Goal: Use online tool/utility: Utilize a website feature to perform a specific function

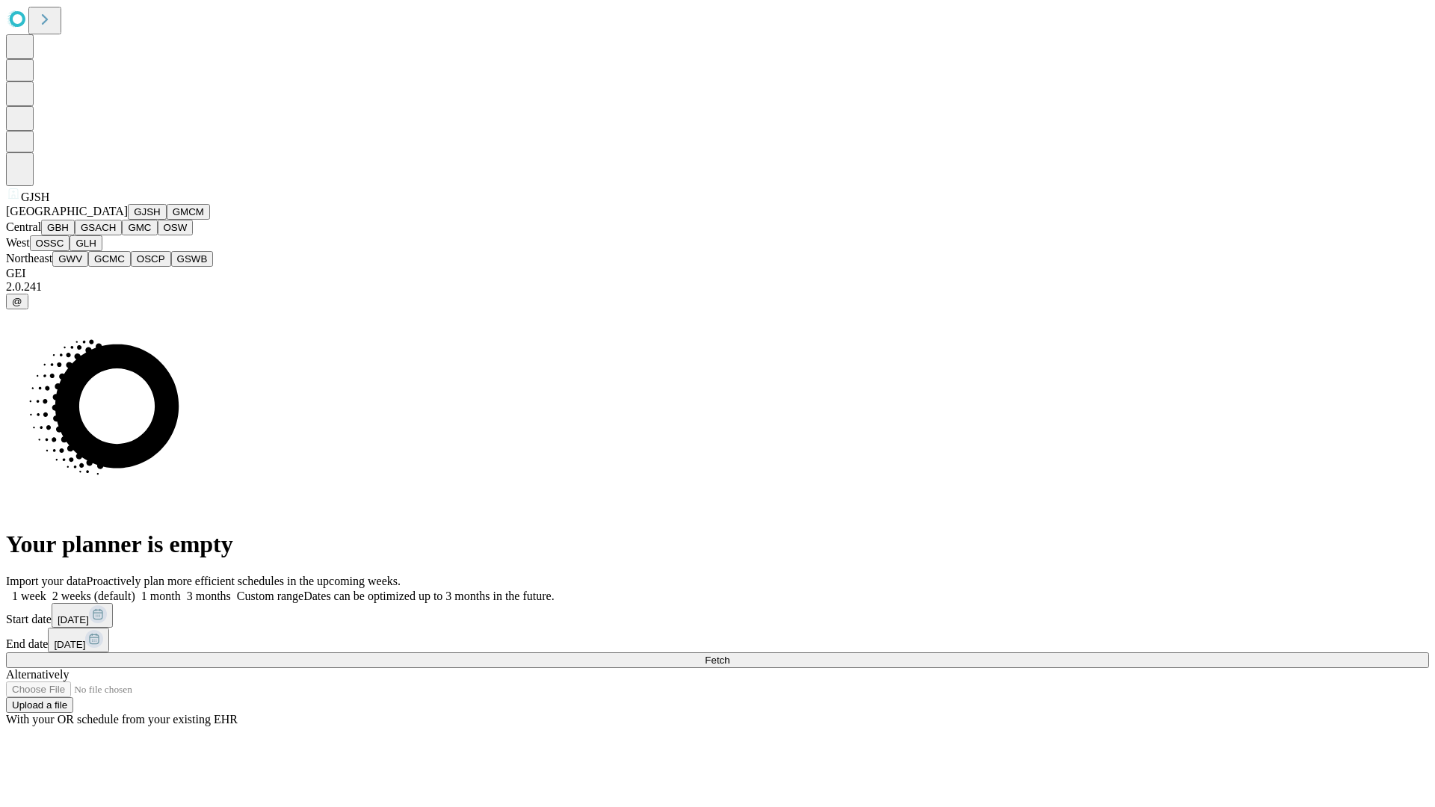
click at [128, 220] on button "GJSH" at bounding box center [147, 212] width 39 height 16
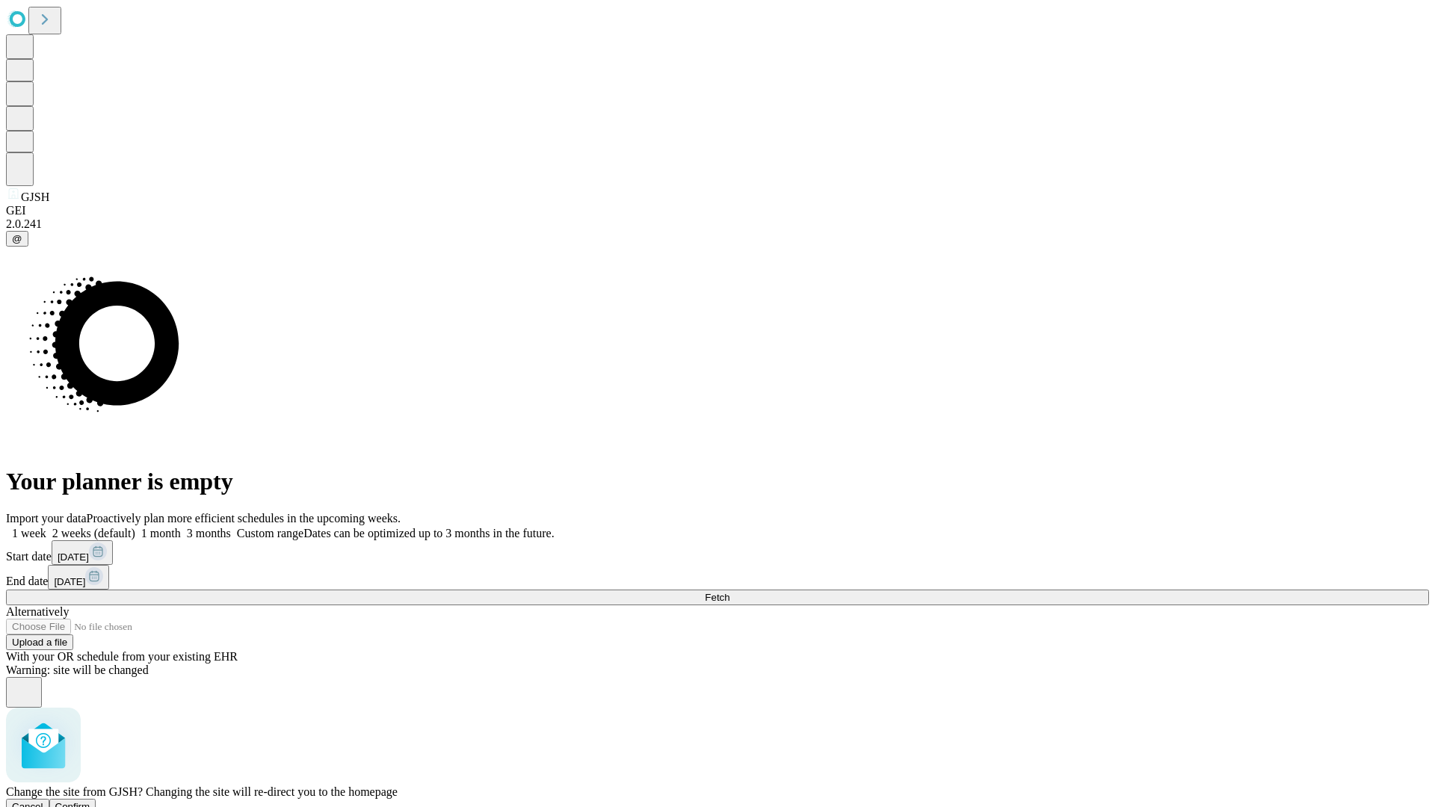
click at [90, 801] on span "Confirm" at bounding box center [72, 806] width 35 height 11
click at [181, 527] on label "1 month" at bounding box center [158, 533] width 46 height 13
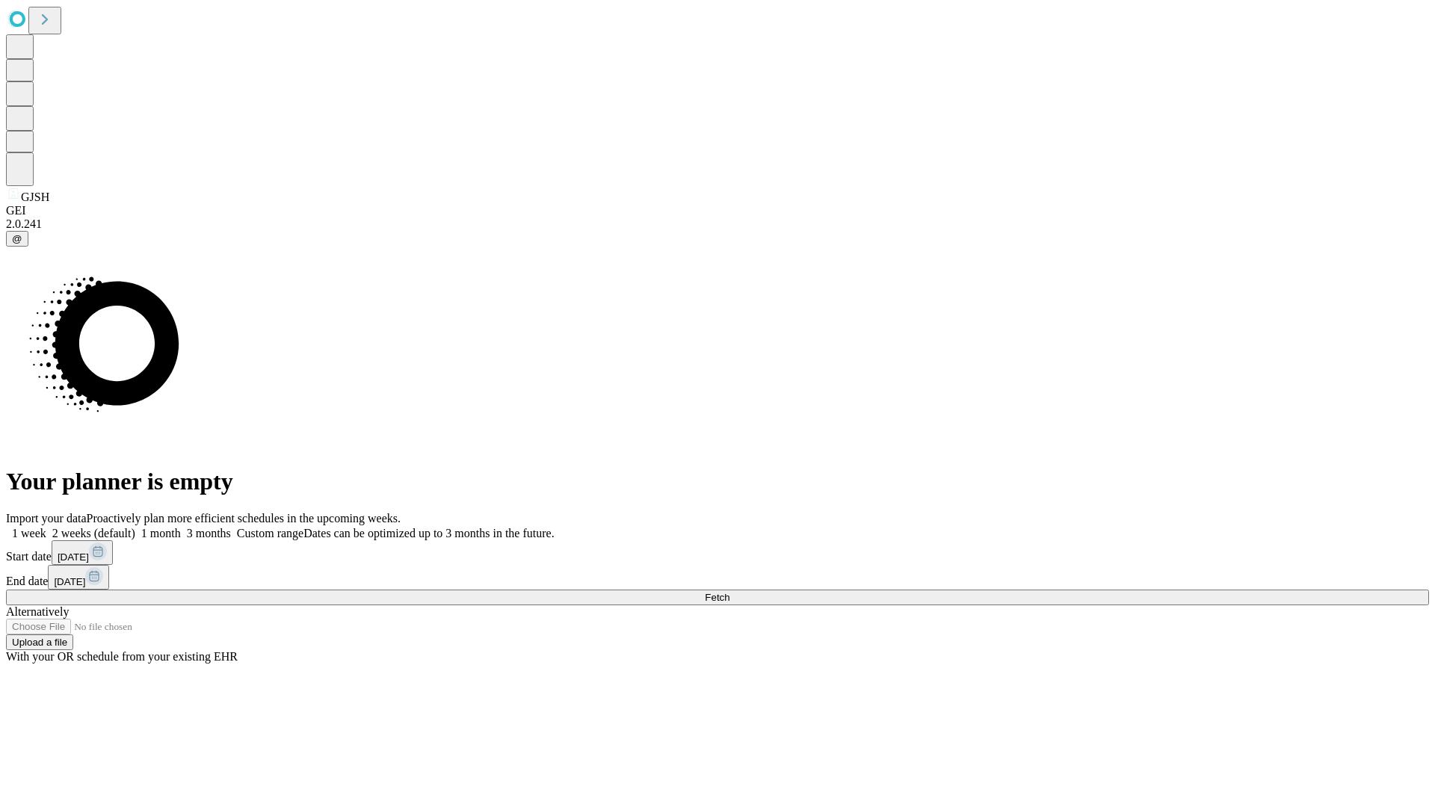
click at [730, 592] on span "Fetch" at bounding box center [717, 597] width 25 height 11
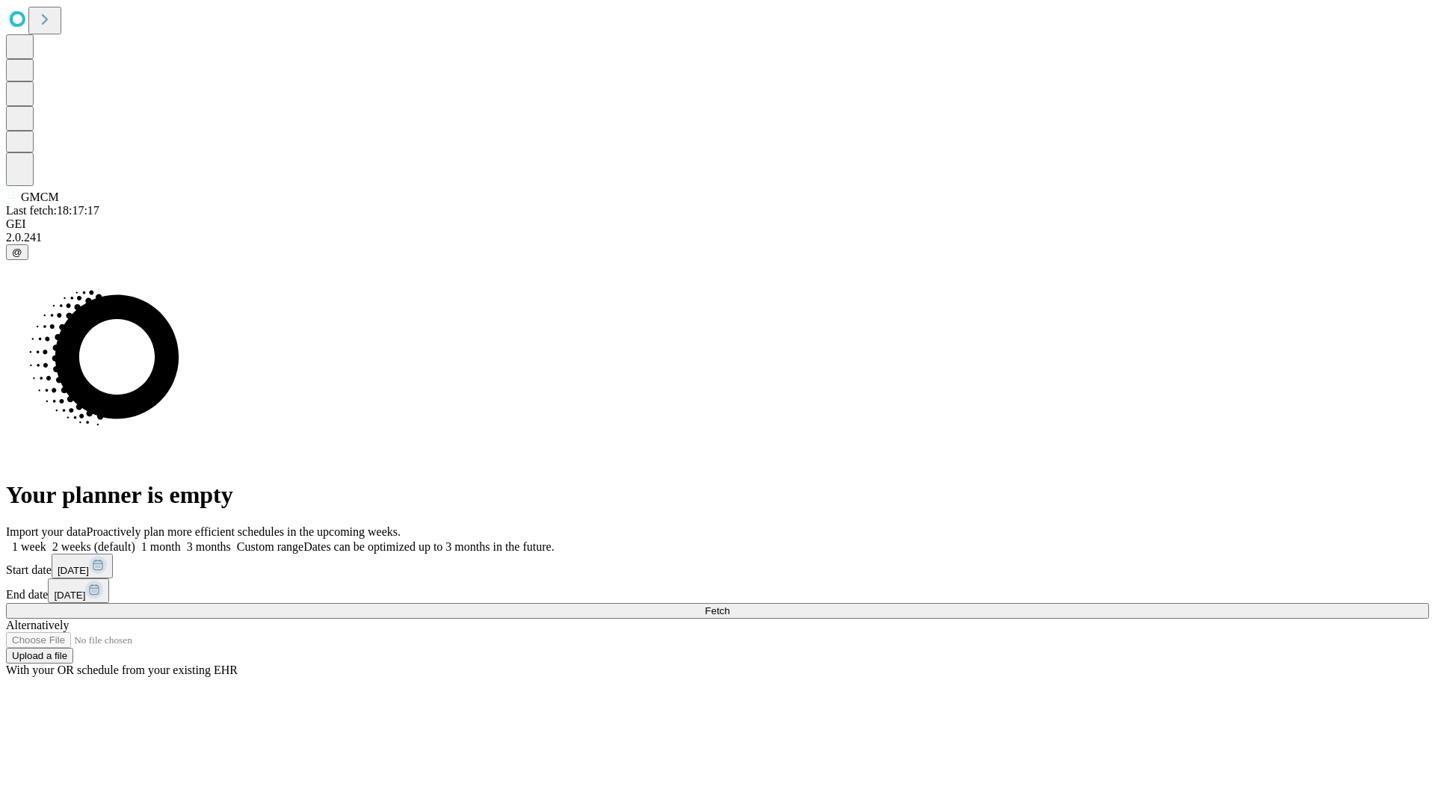
click at [181, 540] on label "1 month" at bounding box center [158, 546] width 46 height 13
click at [730, 606] on span "Fetch" at bounding box center [717, 611] width 25 height 11
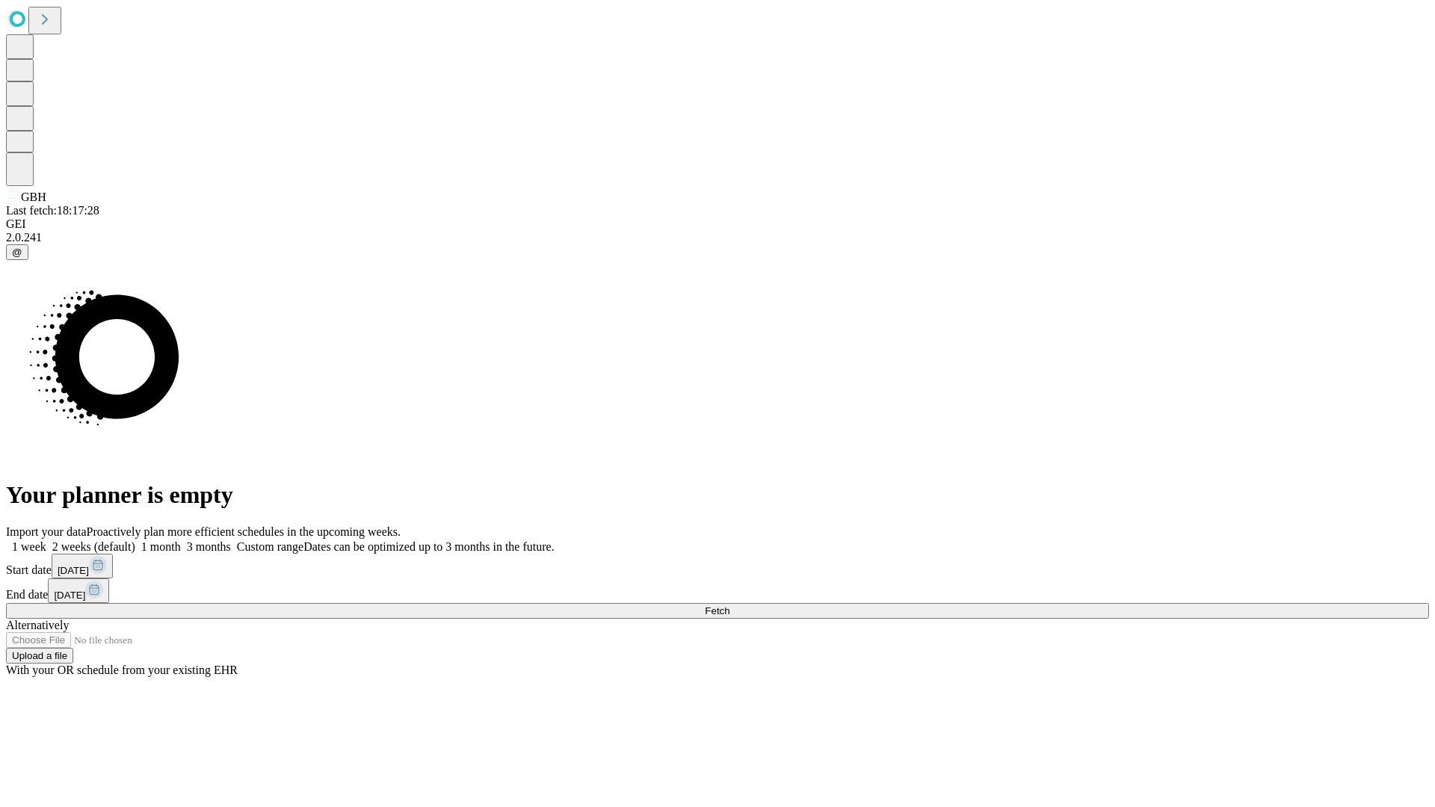
click at [181, 540] on label "1 month" at bounding box center [158, 546] width 46 height 13
click at [730, 606] on span "Fetch" at bounding box center [717, 611] width 25 height 11
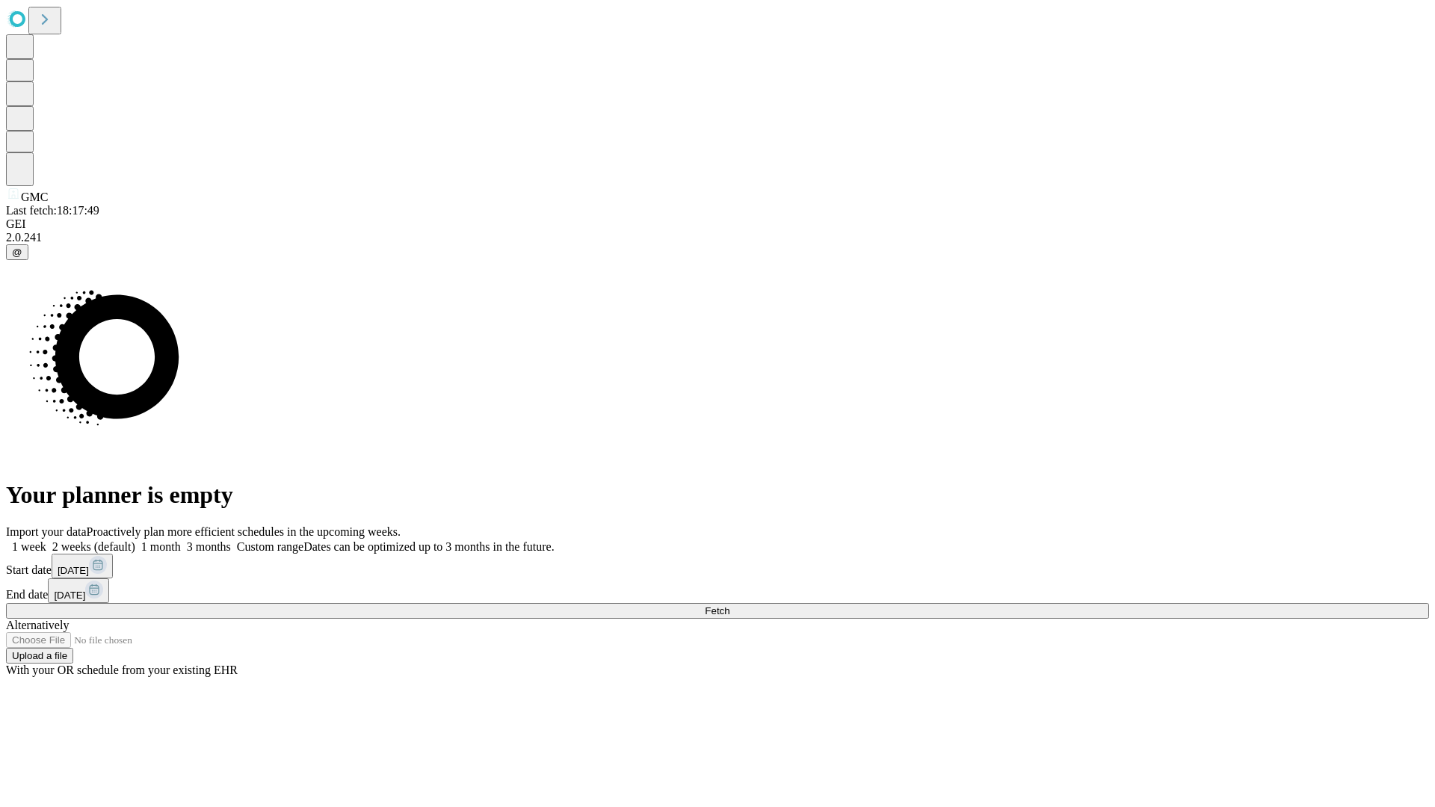
click at [181, 540] on label "1 month" at bounding box center [158, 546] width 46 height 13
click at [730, 606] on span "Fetch" at bounding box center [717, 611] width 25 height 11
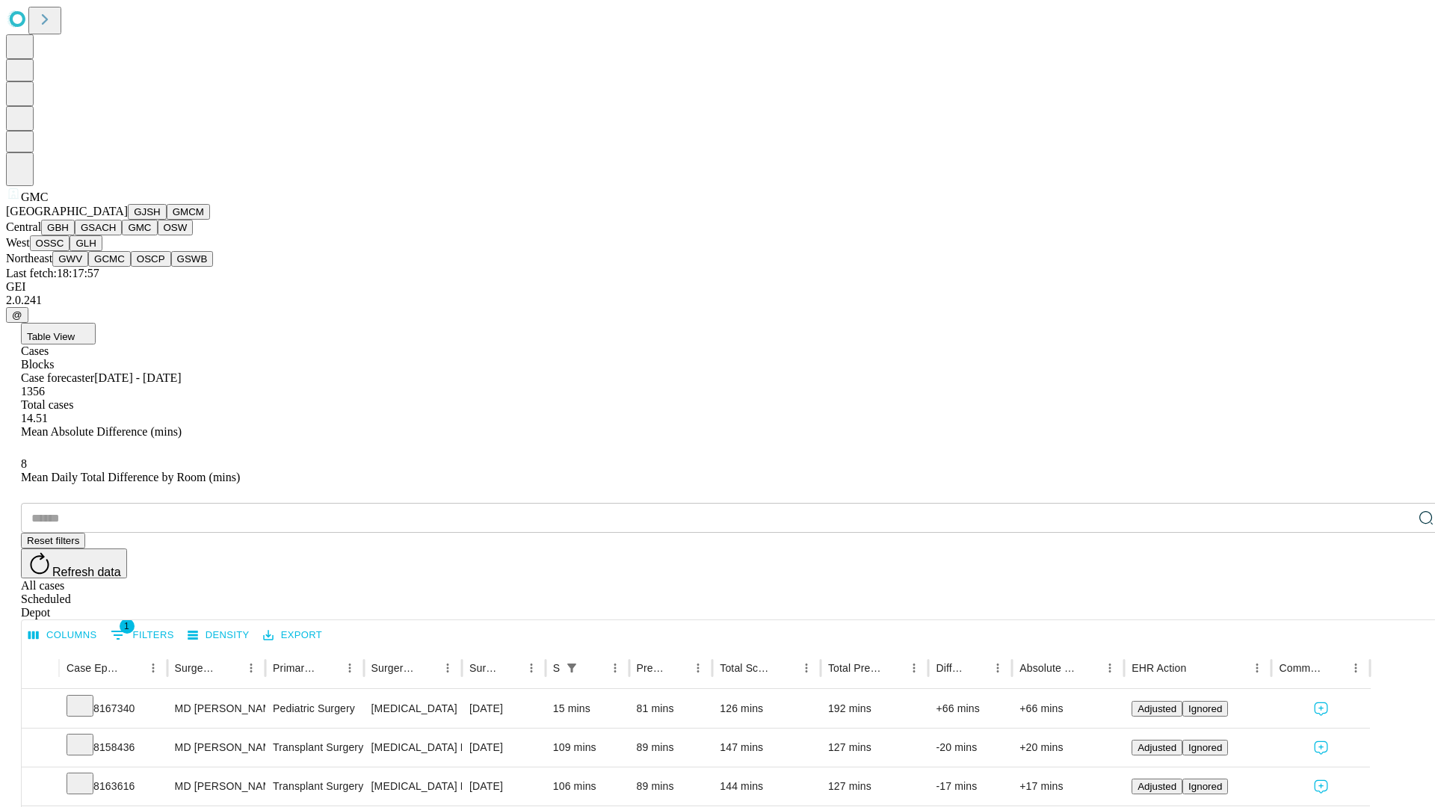
click at [158, 235] on button "OSW" at bounding box center [176, 228] width 36 height 16
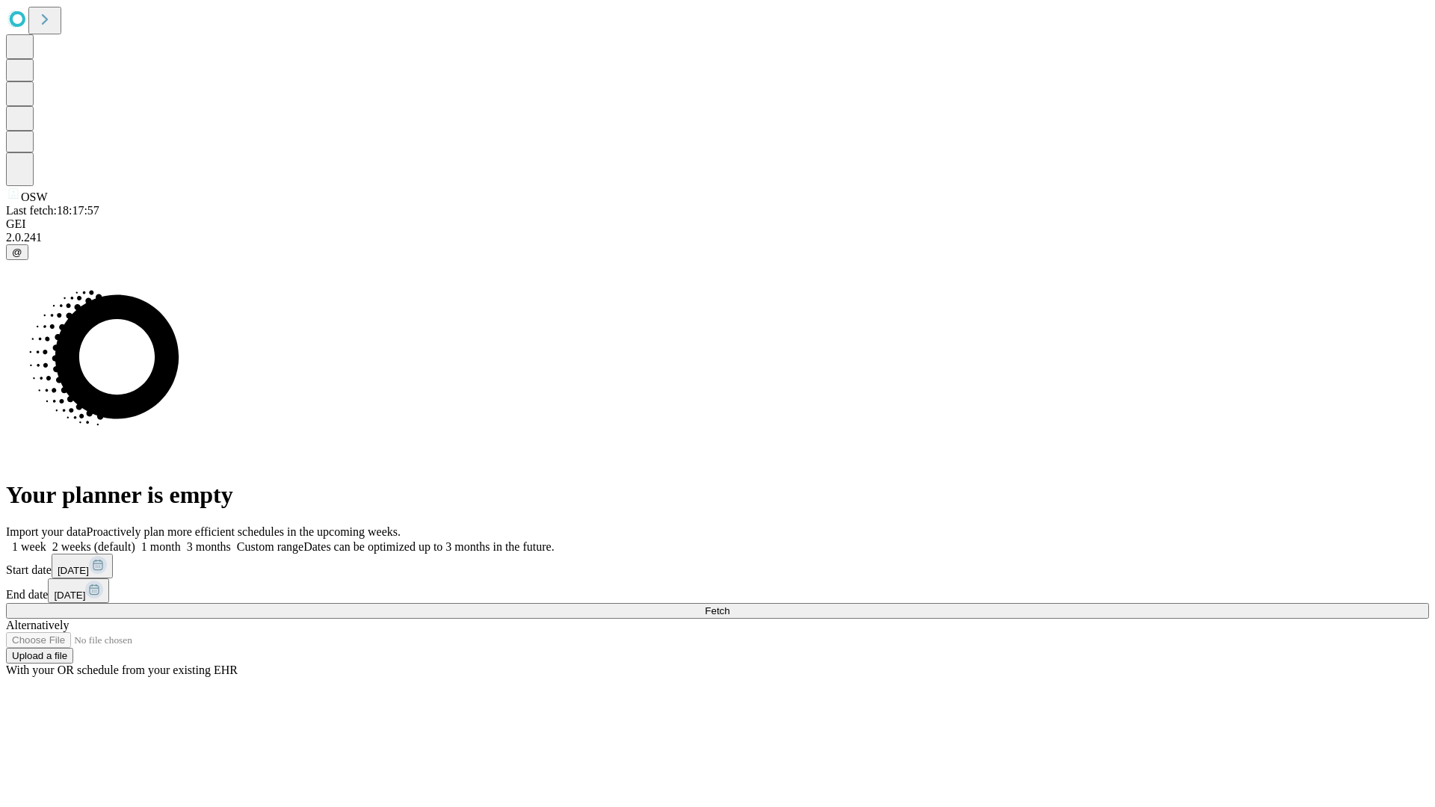
click at [181, 540] on label "1 month" at bounding box center [158, 546] width 46 height 13
click at [730, 606] on span "Fetch" at bounding box center [717, 611] width 25 height 11
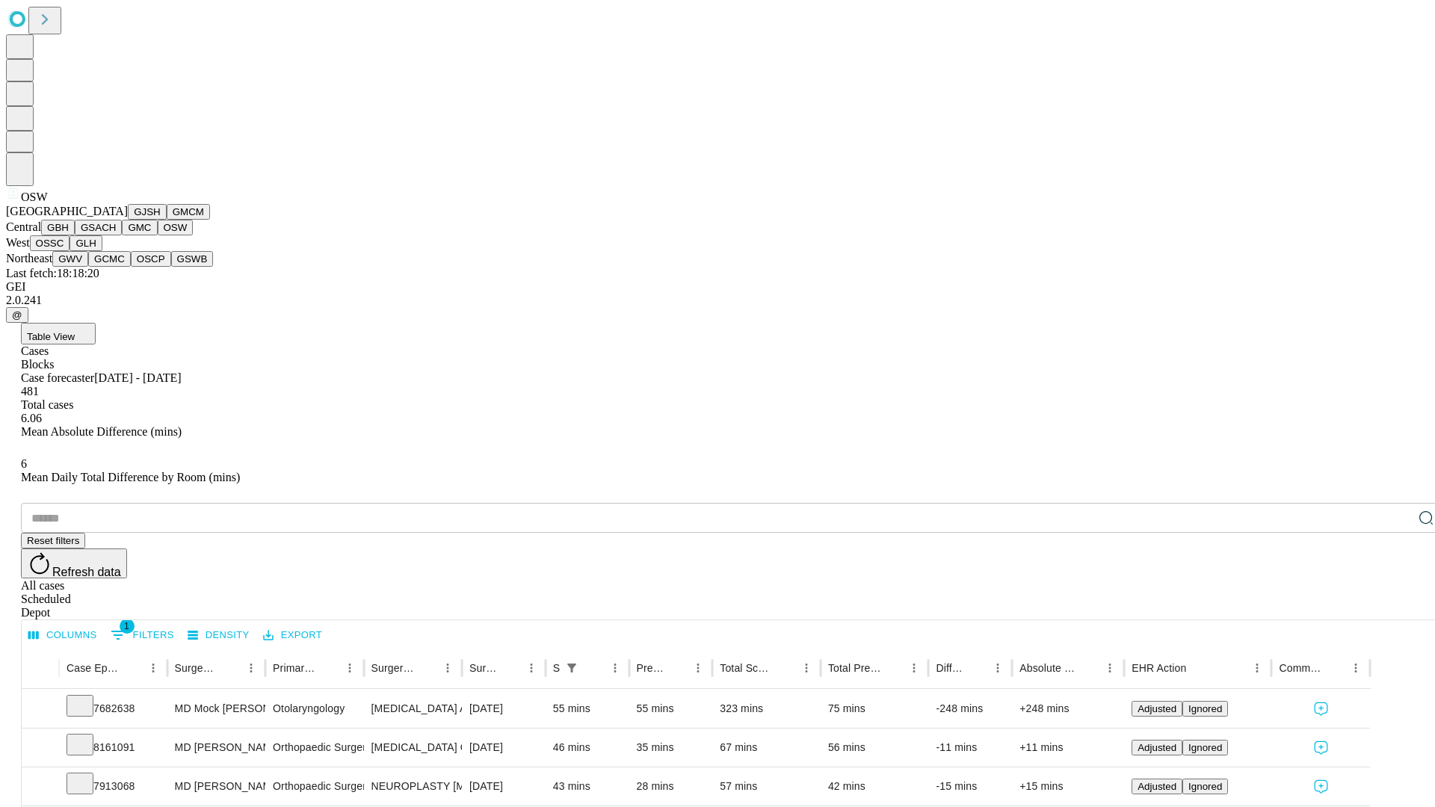
click at [70, 251] on button "OSSC" at bounding box center [50, 243] width 40 height 16
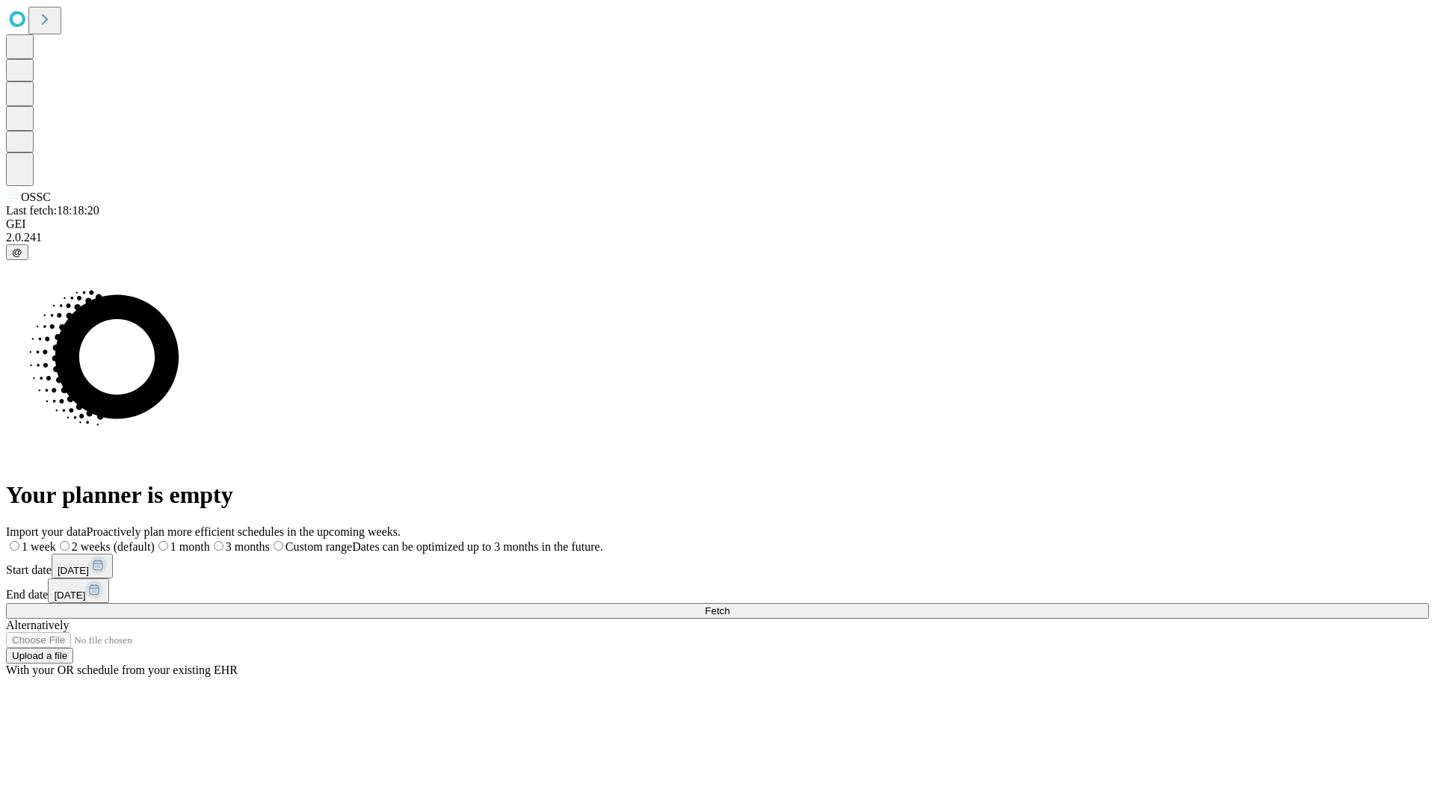
click at [210, 540] on label "1 month" at bounding box center [182, 546] width 55 height 13
click at [730, 606] on span "Fetch" at bounding box center [717, 611] width 25 height 11
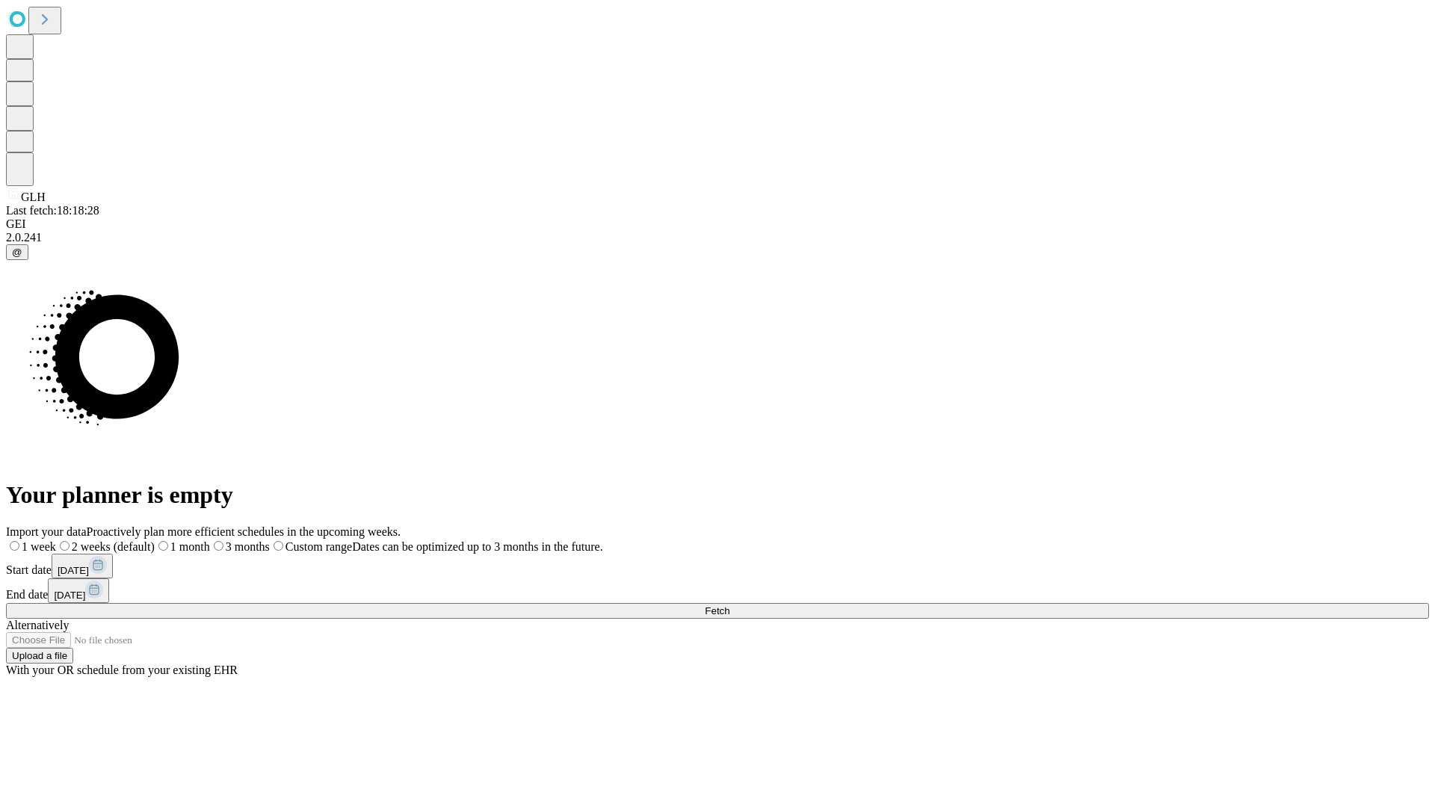
click at [730, 606] on span "Fetch" at bounding box center [717, 611] width 25 height 11
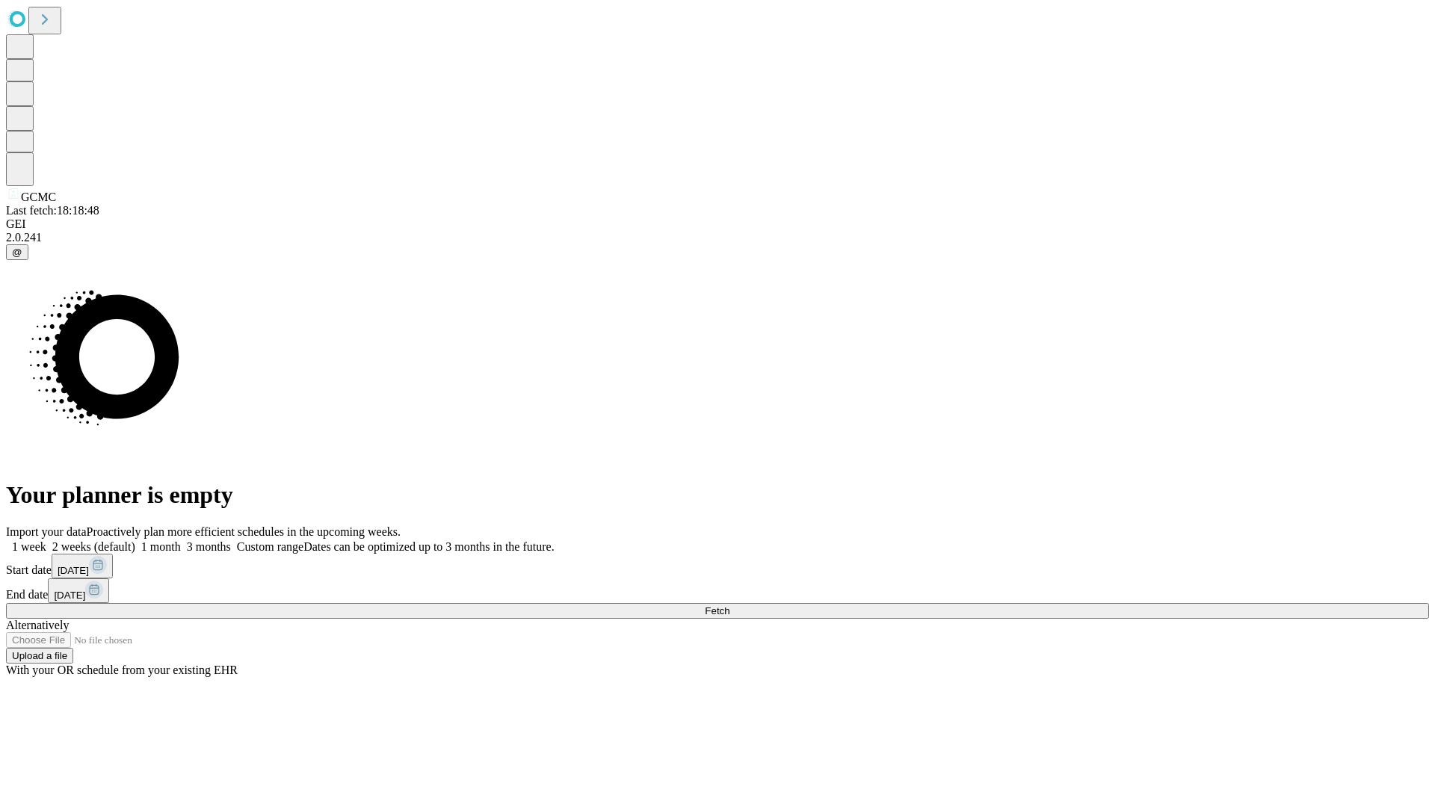
click at [181, 540] on label "1 month" at bounding box center [158, 546] width 46 height 13
click at [730, 606] on span "Fetch" at bounding box center [717, 611] width 25 height 11
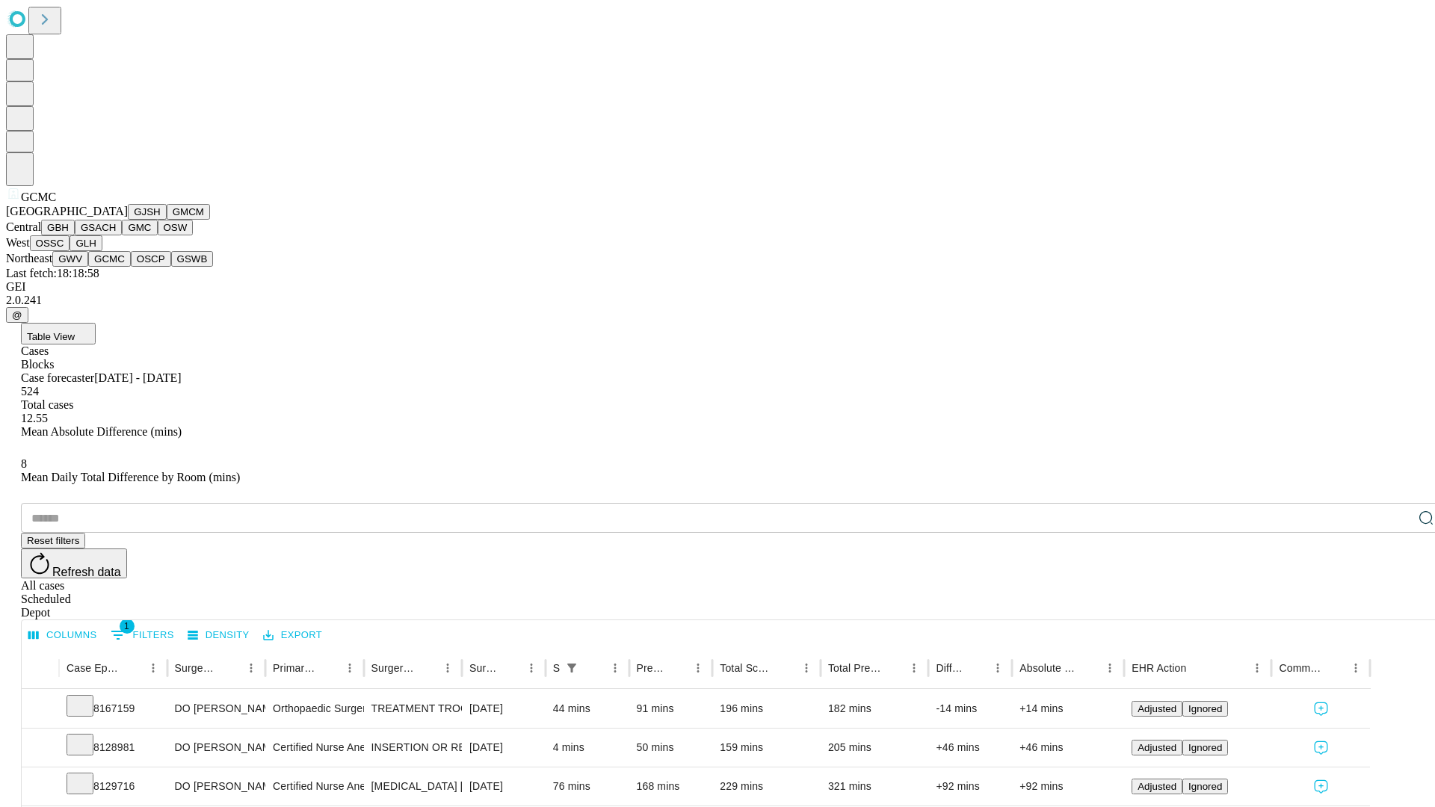
click at [131, 267] on button "OSCP" at bounding box center [151, 259] width 40 height 16
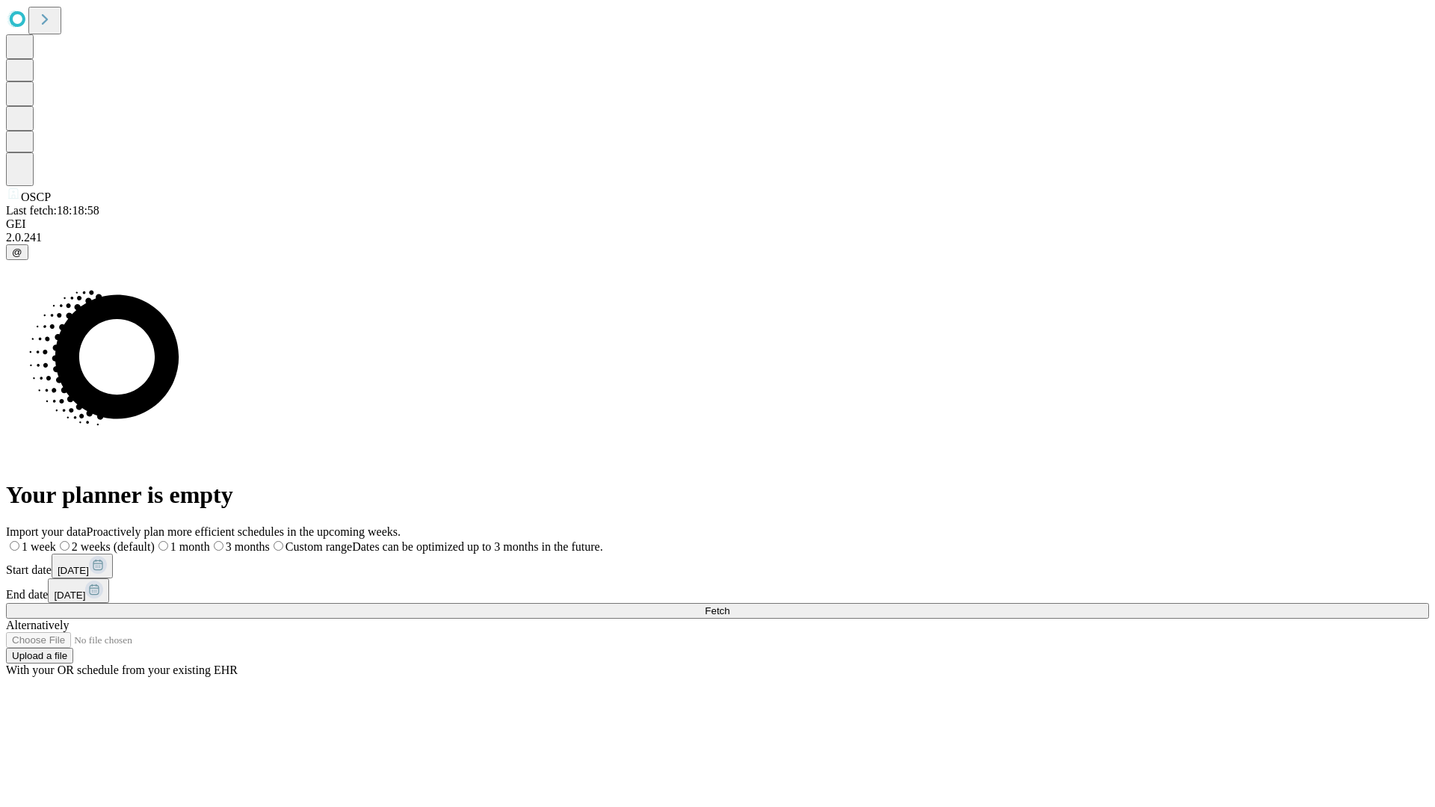
click at [210, 540] on label "1 month" at bounding box center [182, 546] width 55 height 13
click at [730, 606] on span "Fetch" at bounding box center [717, 611] width 25 height 11
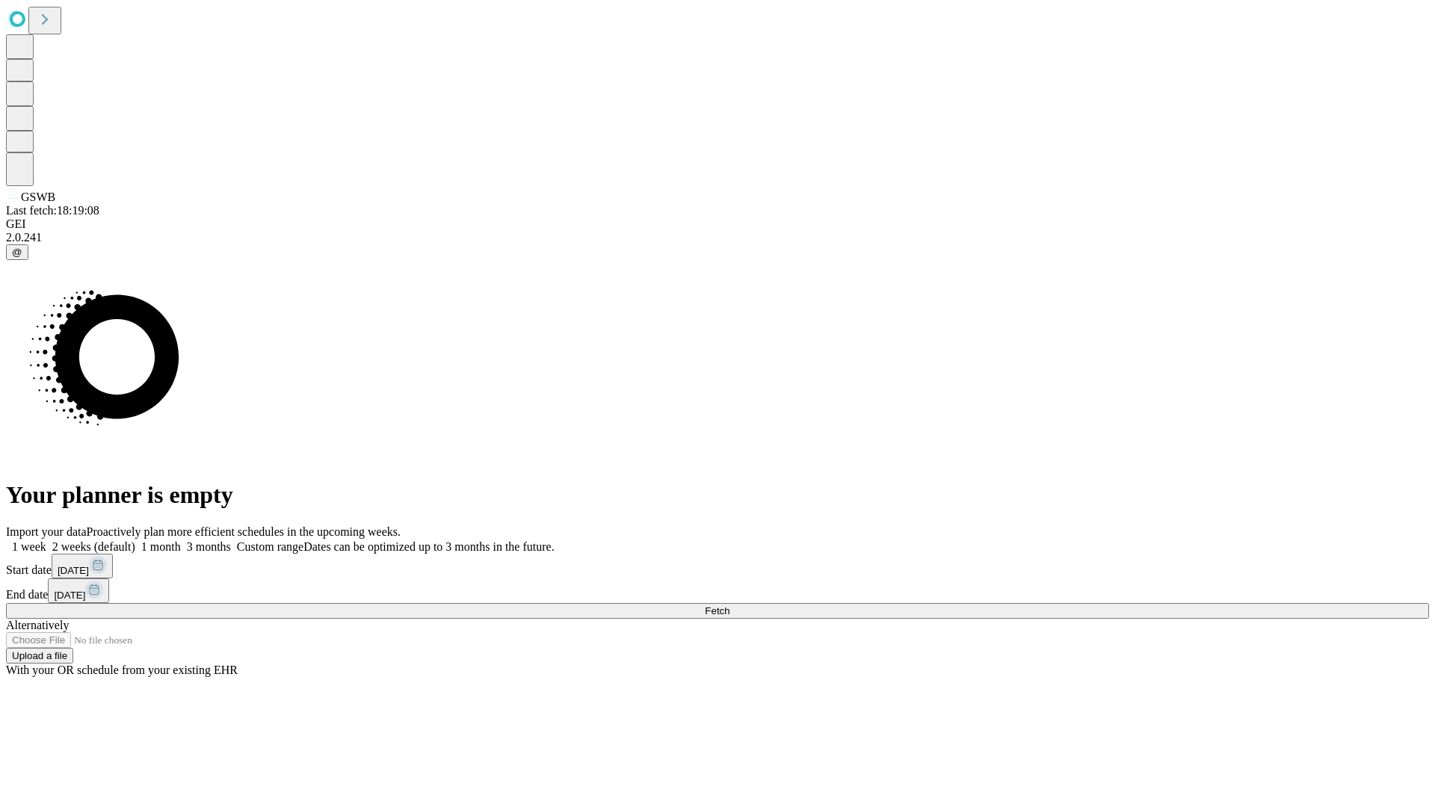
click at [181, 540] on label "1 month" at bounding box center [158, 546] width 46 height 13
click at [730, 606] on span "Fetch" at bounding box center [717, 611] width 25 height 11
